Goal: Task Accomplishment & Management: Complete application form

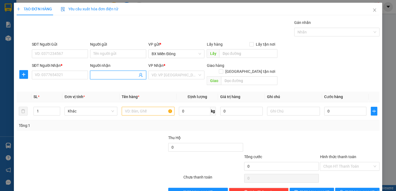
click at [101, 76] on input "Người nhận" at bounding box center [115, 75] width 44 height 6
type input "LIỄU"
click at [79, 72] on div "SĐT Người Nhận * VD: 0377654321" at bounding box center [60, 72] width 56 height 19
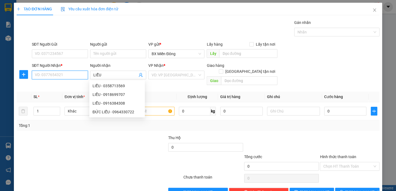
click at [79, 77] on input "SĐT Người Nhận *" at bounding box center [60, 75] width 56 height 9
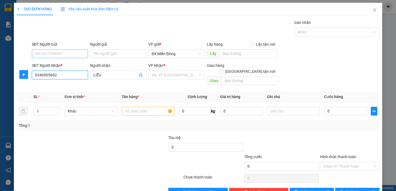
type input "0346005692"
click at [86, 56] on input "SĐT Người Gửi" at bounding box center [60, 54] width 56 height 9
type input "0372596572"
click at [123, 54] on input "Người gửi" at bounding box center [118, 54] width 56 height 9
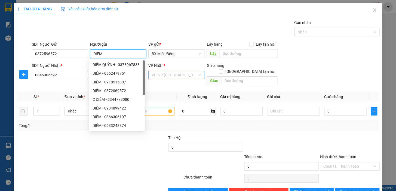
type input "DIỄM"
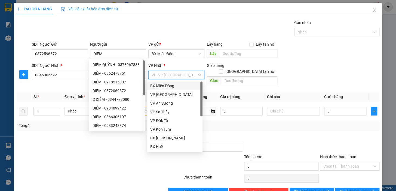
click at [174, 74] on input "search" at bounding box center [175, 75] width 46 height 8
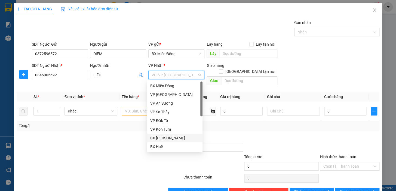
click at [179, 137] on div "BX [PERSON_NAME]" at bounding box center [174, 138] width 49 height 6
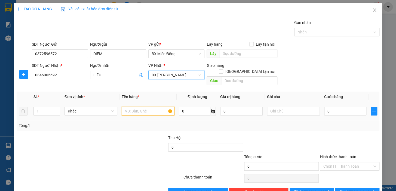
click at [131, 107] on input "text" at bounding box center [148, 111] width 53 height 9
type input "1 TX"
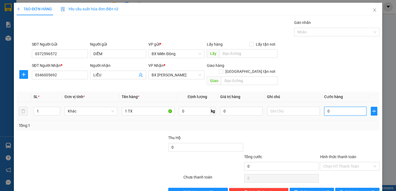
click at [325, 107] on input "0" at bounding box center [345, 111] width 42 height 9
type input "6"
type input "60"
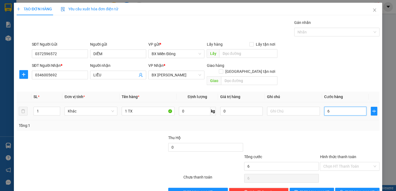
type input "60"
type input "60.000"
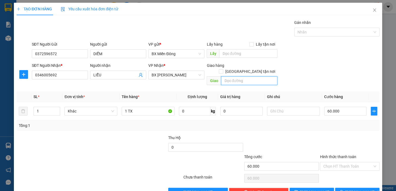
click at [231, 76] on input "text" at bounding box center [249, 80] width 56 height 9
click at [229, 76] on input "I GIA CHIM" at bounding box center [249, 80] width 56 height 9
type input "I YA CHIM"
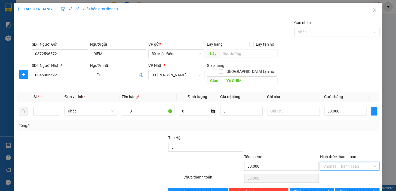
click at [337, 162] on input "Hình thức thanh toán" at bounding box center [347, 166] width 49 height 8
click at [334, 125] on div "Tại văn phòng" at bounding box center [346, 123] width 53 height 6
type input "0"
click at [353, 189] on span "[PERSON_NAME] và In" at bounding box center [364, 192] width 38 height 6
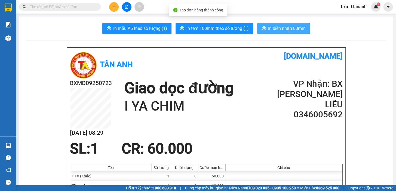
click at [290, 31] on span "In biên nhận 80mm" at bounding box center [287, 28] width 38 height 7
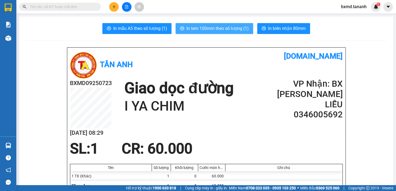
click at [244, 29] on span "In tem 100mm theo số lượng (1)" at bounding box center [217, 28] width 62 height 7
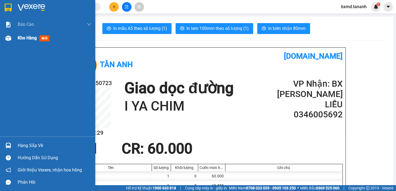
click at [16, 37] on div "Kho hàng mới" at bounding box center [47, 38] width 95 height 14
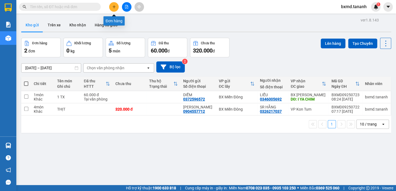
click at [112, 5] on icon "plus" at bounding box center [114, 7] width 4 height 4
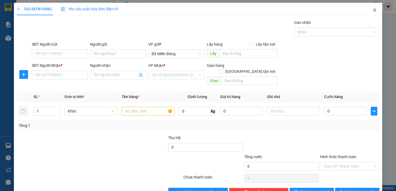
click at [375, 10] on span "Close" at bounding box center [374, 10] width 15 height 15
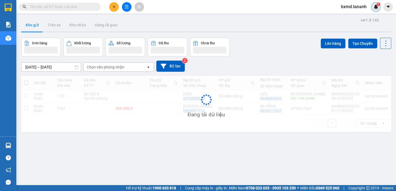
click at [373, 10] on div "1" at bounding box center [376, 7] width 10 height 10
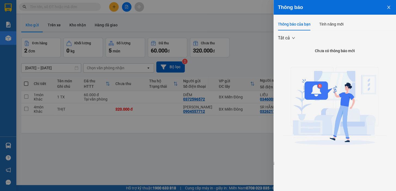
click at [198, 16] on div at bounding box center [198, 95] width 396 height 191
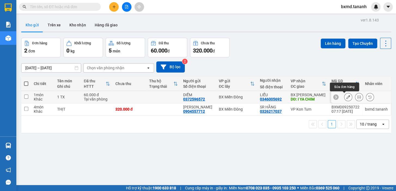
click at [346, 97] on icon at bounding box center [348, 97] width 4 height 4
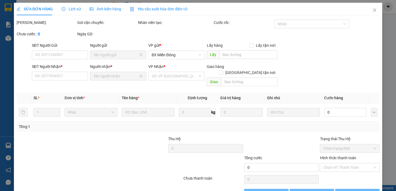
type input "0372596572"
type input "0346005692"
type input "I YA CHIM"
type input "60.000"
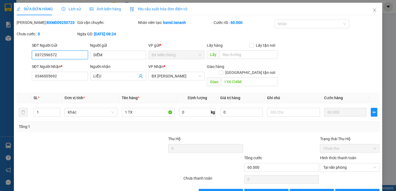
click at [44, 57] on input "0372596572" at bounding box center [60, 55] width 56 height 9
type input "0372096572"
click at [105, 78] on input "LIỄU" at bounding box center [115, 76] width 44 height 6
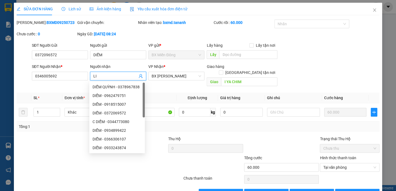
type input "L"
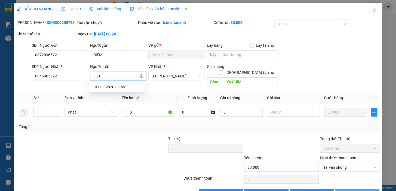
type input "LIỆU"
click at [360, 190] on span "[PERSON_NAME] và In" at bounding box center [364, 193] width 38 height 6
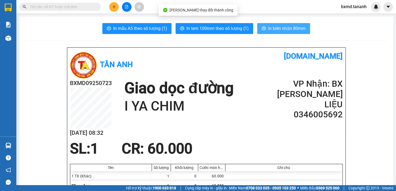
click at [282, 27] on span "In biên nhận 80mm" at bounding box center [287, 28] width 38 height 7
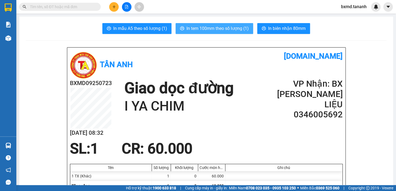
click at [216, 33] on button "In tem 100mm theo số lượng (1)" at bounding box center [215, 28] width 78 height 11
click at [220, 30] on span "In tem 100mm theo số lượng (1)" at bounding box center [217, 28] width 62 height 7
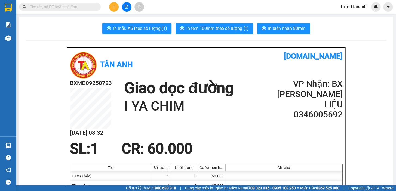
click at [115, 7] on icon "plus" at bounding box center [113, 7] width 3 height 0
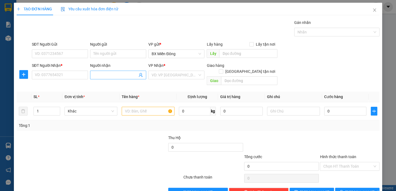
drag, startPoint x: 103, startPoint y: 70, endPoint x: 107, endPoint y: 79, distance: 9.1
click at [105, 72] on span at bounding box center [118, 75] width 56 height 9
type input "T"
click at [63, 74] on input "SĐT Người Nhận *" at bounding box center [60, 75] width 56 height 9
drag, startPoint x: 65, startPoint y: 91, endPoint x: 65, endPoint y: 87, distance: 3.5
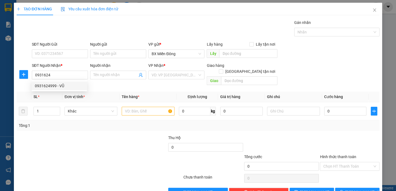
click at [65, 89] on div "0931624999 0931624999 - VŨ" at bounding box center [60, 86] width 56 height 11
click at [66, 85] on div "Transit Pickup Surcharge Ids Transit Deliver Surcharge Ids Transit Deliver Surc…" at bounding box center [198, 108] width 363 height 177
click at [57, 74] on input "0931624" at bounding box center [60, 75] width 56 height 9
click at [60, 85] on div "0931624999 - VŨ" at bounding box center [59, 86] width 49 height 6
type input "0931624999"
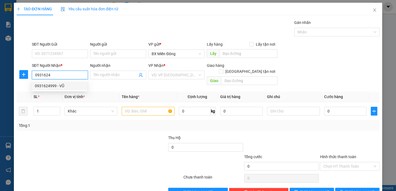
type input "VŨ"
type input "100.000"
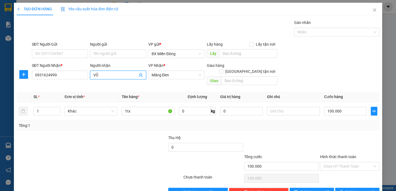
click at [106, 76] on input "VŨ" at bounding box center [115, 75] width 44 height 6
type input "V"
type input "T"
type input "P"
type input "V"
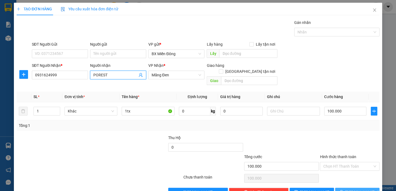
type input "POREST"
click at [355, 189] on span "[PERSON_NAME] và In" at bounding box center [364, 192] width 38 height 6
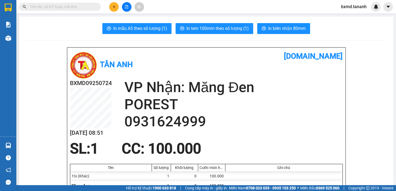
click at [111, 11] on div at bounding box center [126, 7] width 41 height 10
click at [113, 10] on button at bounding box center [114, 7] width 10 height 10
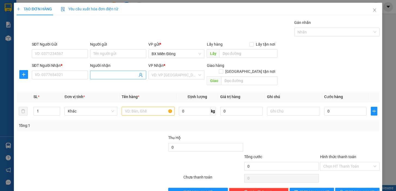
click at [115, 73] on input "Người nhận" at bounding box center [115, 75] width 44 height 6
type input "C"
type input "HOA THÔNG"
click at [130, 85] on div "HOA THÔNG - 0985555182" at bounding box center [117, 86] width 49 height 6
type input "0985555182"
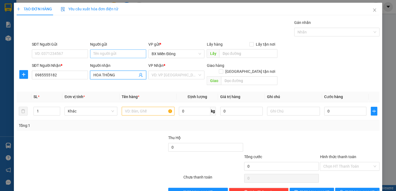
type input "HOA THÔNG"
click at [123, 52] on input "Người gửi" at bounding box center [118, 54] width 56 height 9
type input "NHÂM"
click at [106, 66] on div "NHÂM - 0909096030" at bounding box center [117, 65] width 49 height 6
type input "0909096030"
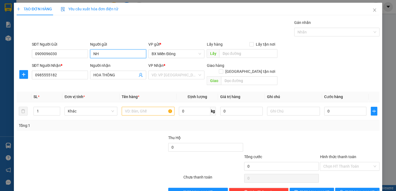
type input "N"
click at [139, 55] on input "NHÂM CÁ" at bounding box center [118, 54] width 56 height 9
type input "NHÂM CÁ"
drag, startPoint x: 68, startPoint y: 55, endPoint x: 0, endPoint y: 59, distance: 68.2
click at [0, 59] on div "TẠO ĐƠN HÀNG Yêu cầu xuất hóa đơn điện tử Transit Pickup Surcharge Ids Transit …" at bounding box center [198, 95] width 396 height 191
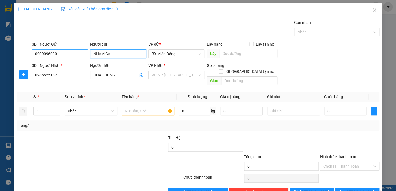
drag, startPoint x: 114, startPoint y: 54, endPoint x: 72, endPoint y: 54, distance: 41.6
click at [72, 54] on div "SĐT Người Gửi 0909096030 Người gửi NHÂM CÁ NHÂM CÁ VP gửi * BX Miền Đông Lấy hà…" at bounding box center [206, 50] width 350 height 19
type input "C"
type input "NHÂM CÁ"
click at [63, 51] on input "0909096030" at bounding box center [60, 54] width 56 height 9
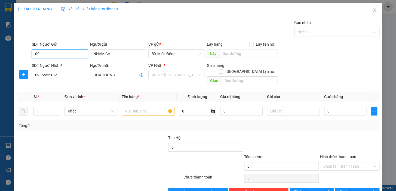
type input "0"
click at [66, 50] on input "0985555182" at bounding box center [60, 54] width 56 height 9
click at [68, 53] on input "0985555182" at bounding box center [60, 54] width 56 height 9
type input "0985555182"
click at [137, 155] on div at bounding box center [152, 163] width 61 height 19
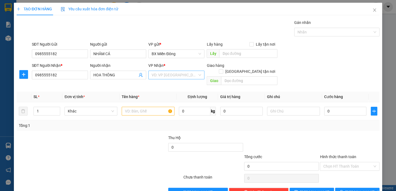
drag, startPoint x: 163, startPoint y: 73, endPoint x: 164, endPoint y: 79, distance: 5.5
click at [163, 74] on input "search" at bounding box center [175, 75] width 46 height 8
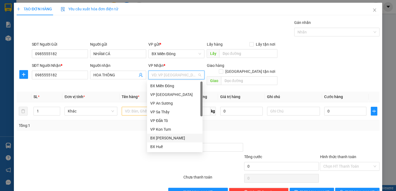
click at [175, 137] on div "BX [PERSON_NAME]" at bounding box center [174, 138] width 49 height 6
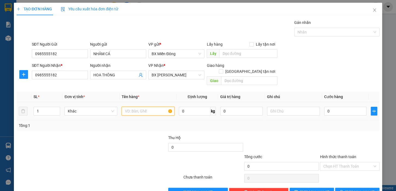
click at [131, 107] on input "text" at bounding box center [148, 111] width 53 height 9
type input "1 TX"
click at [337, 107] on input "0" at bounding box center [345, 111] width 42 height 9
type input "1"
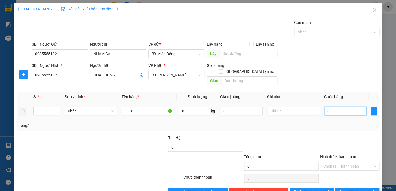
type input "1"
type input "10"
type input "100"
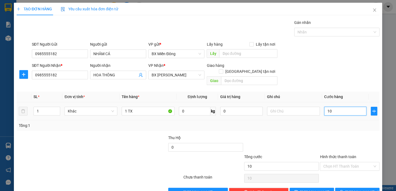
type input "100"
type input "100.000"
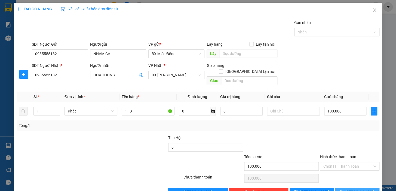
click at [350, 189] on span "[PERSON_NAME] và In" at bounding box center [364, 192] width 38 height 6
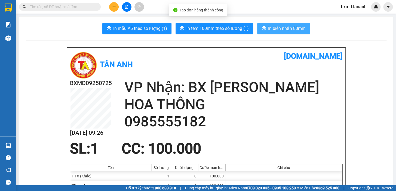
click at [272, 24] on button "In biên nhận 80mm" at bounding box center [283, 28] width 53 height 11
